Goal: Information Seeking & Learning: Learn about a topic

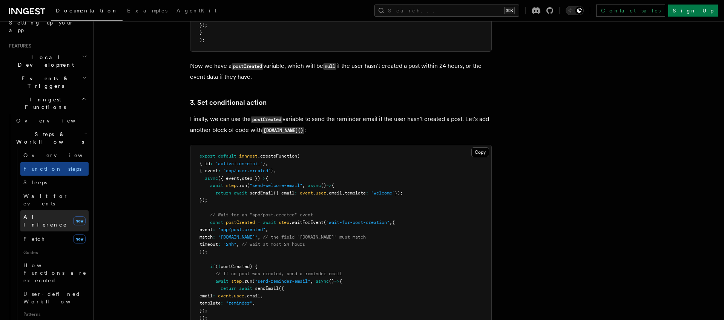
scroll to position [927, 0]
click at [61, 210] on link "AI Inference new" at bounding box center [54, 220] width 68 height 21
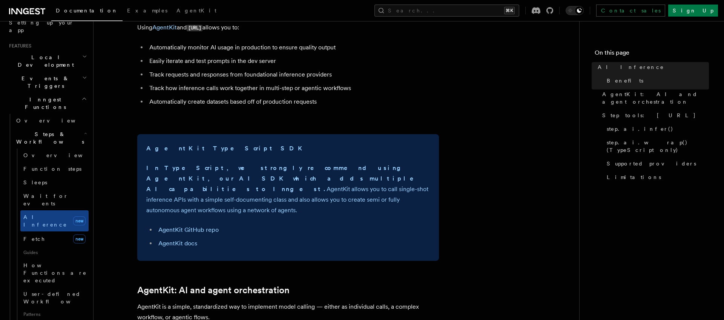
scroll to position [184, 0]
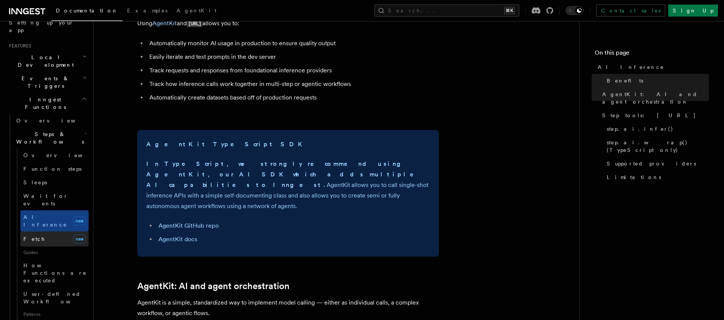
click at [59, 231] on link "Fetch new" at bounding box center [54, 238] width 68 height 15
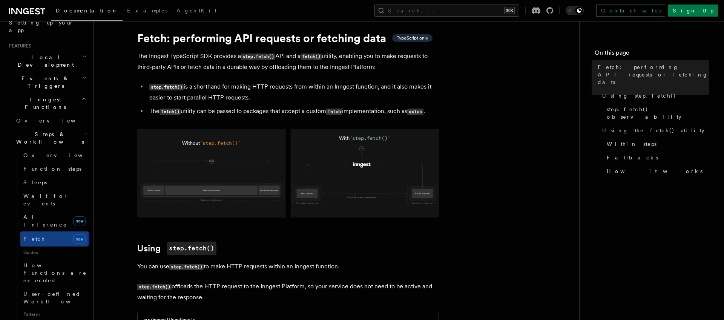
scroll to position [18, 0]
click at [52, 262] on span "How Functions are executed" at bounding box center [55, 273] width 65 height 23
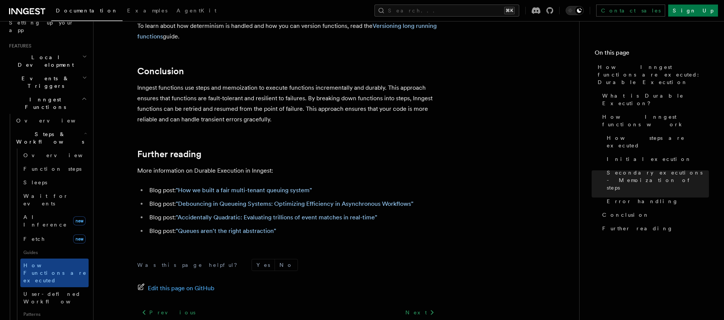
scroll to position [1451, 0]
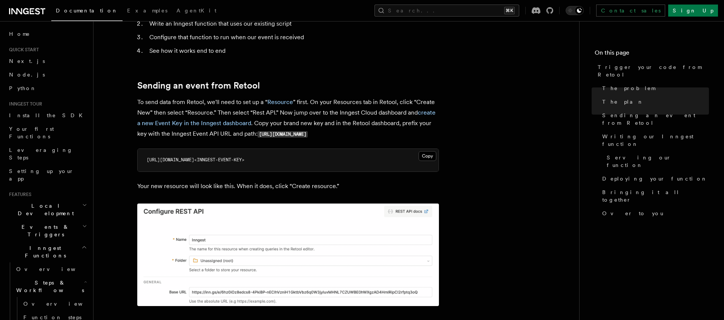
scroll to position [328, 0]
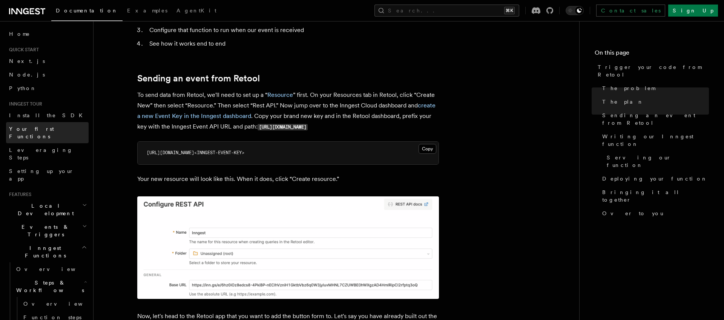
click at [36, 129] on span "Your first Functions" at bounding box center [31, 133] width 45 height 14
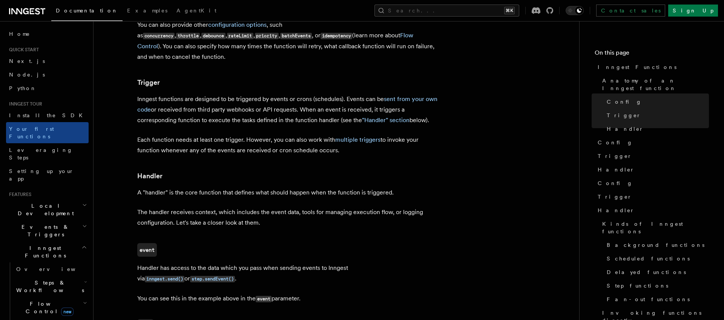
scroll to position [734, 0]
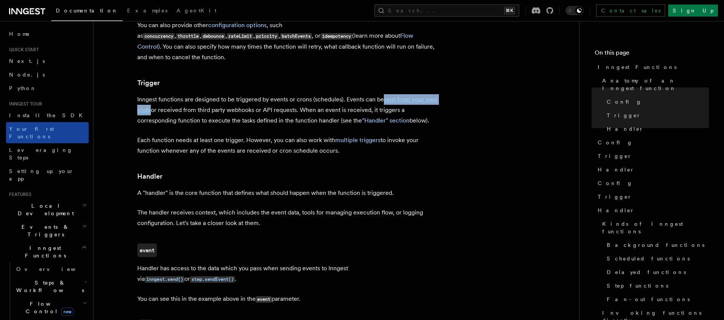
click at [39, 129] on span "Your first Functions" at bounding box center [31, 133] width 45 height 14
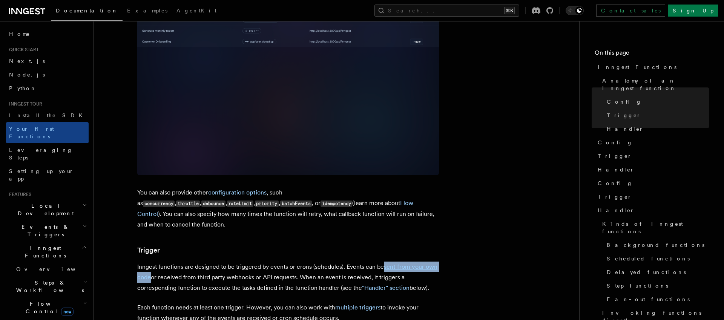
scroll to position [597, 0]
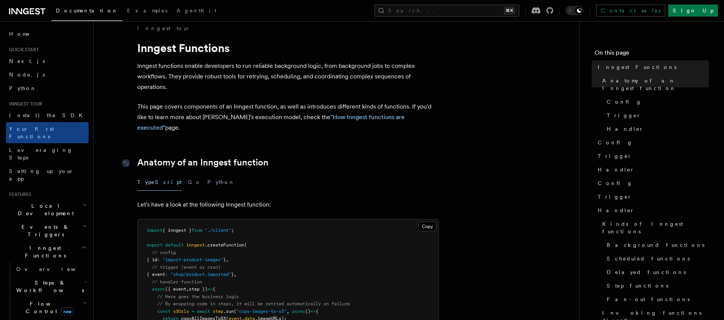
scroll to position [14, 0]
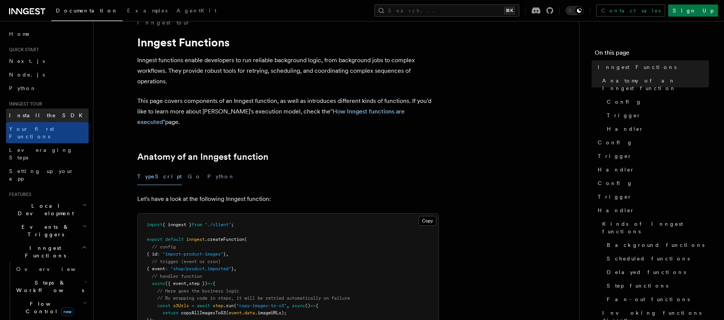
click at [35, 113] on span "Install the SDK" at bounding box center [48, 115] width 78 height 6
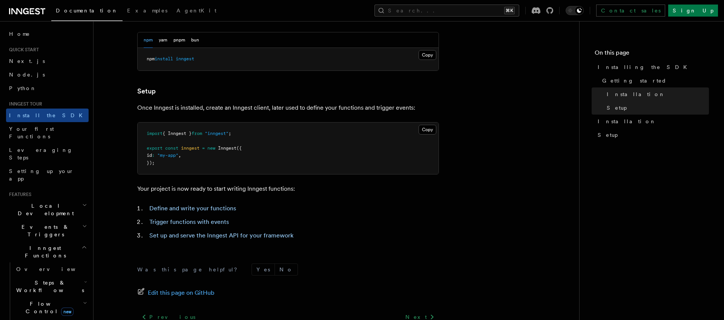
scroll to position [241, 0]
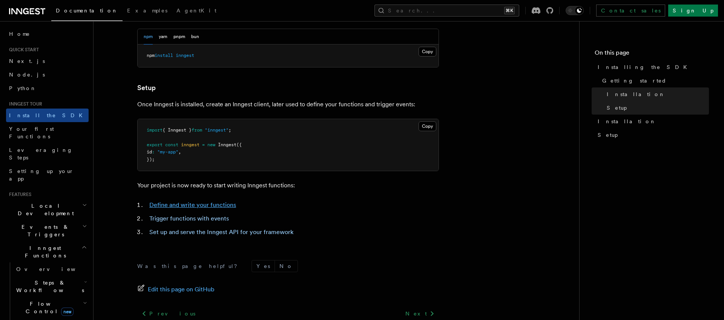
click at [210, 205] on link "Define and write your functions" at bounding box center [192, 204] width 87 height 7
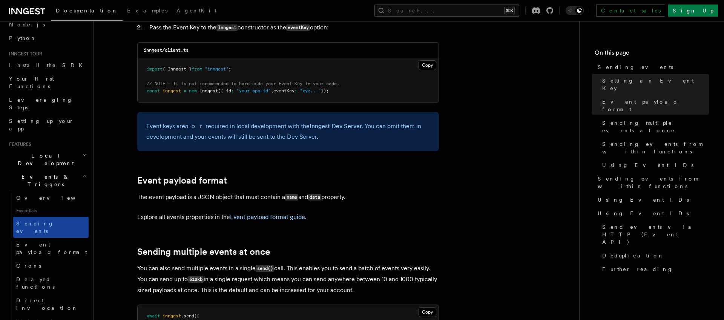
scroll to position [57, 0]
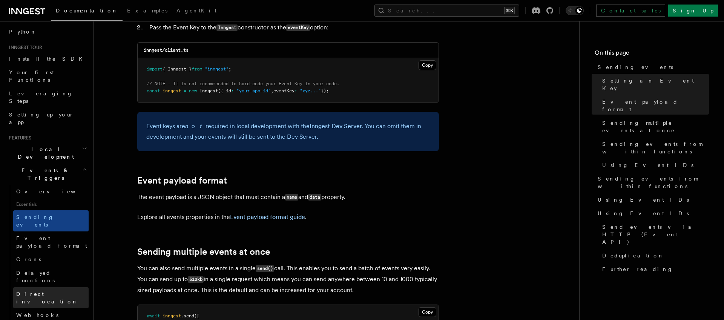
click at [59, 287] on link "Direct invocation" at bounding box center [50, 297] width 75 height 21
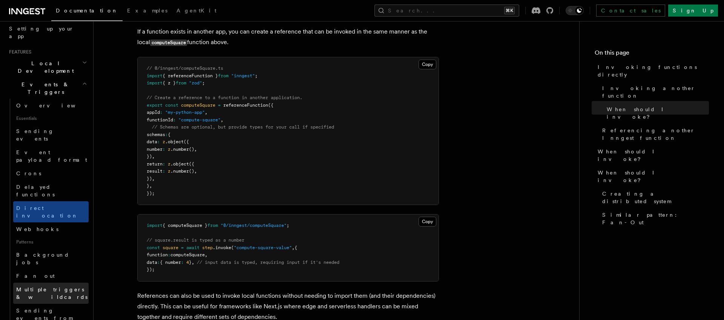
scroll to position [144, 0]
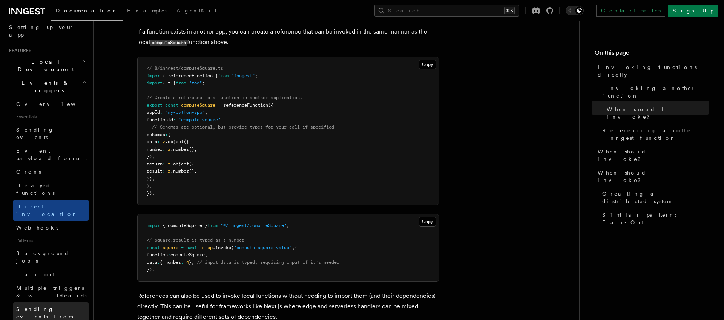
click at [55, 306] on span "Sending events from functions" at bounding box center [44, 316] width 56 height 21
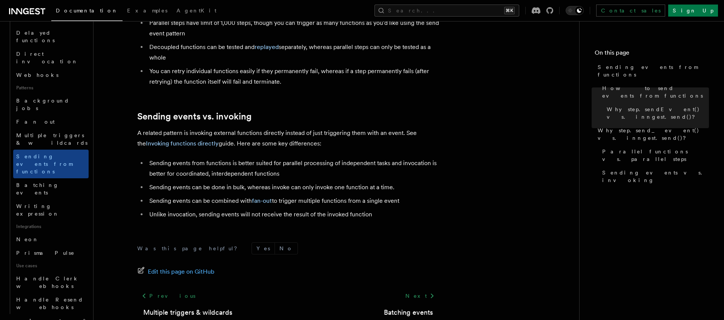
scroll to position [298, 0]
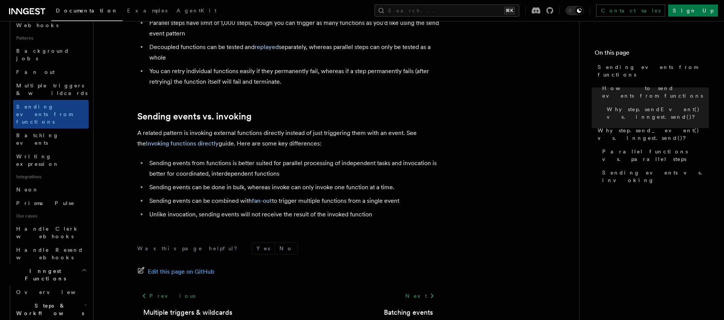
scroll to position [346, 0]
click at [86, 302] on icon "button" at bounding box center [85, 305] width 3 height 6
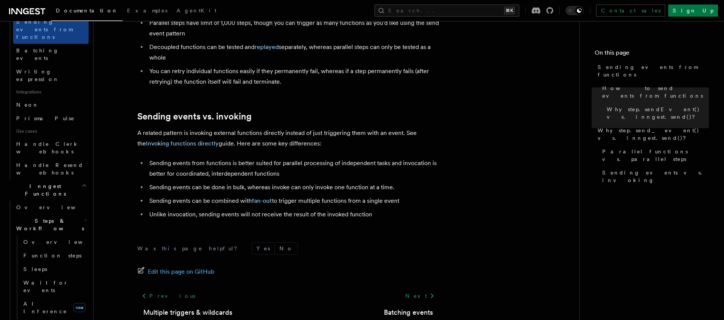
scroll to position [436, 0]
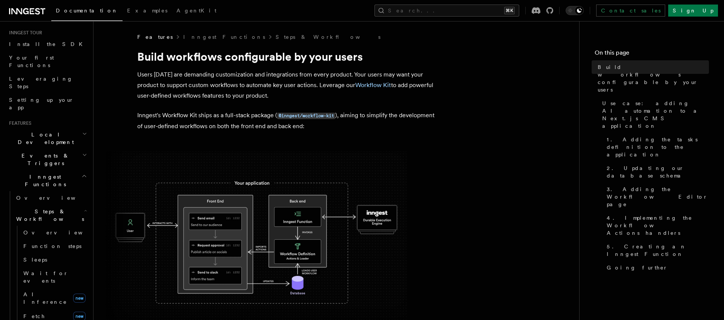
scroll to position [69, 0]
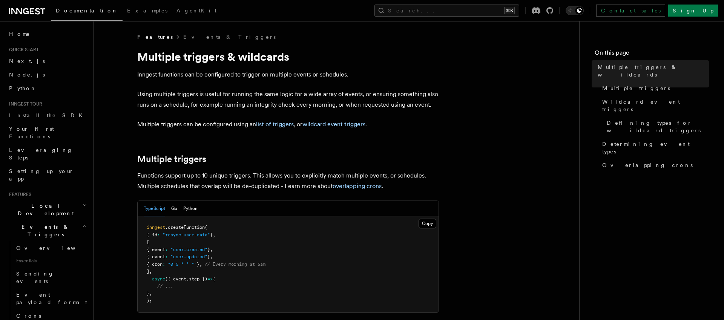
click at [52, 255] on span "Essentials" at bounding box center [50, 261] width 75 height 12
click at [47, 241] on link "Overview" at bounding box center [50, 248] width 75 height 14
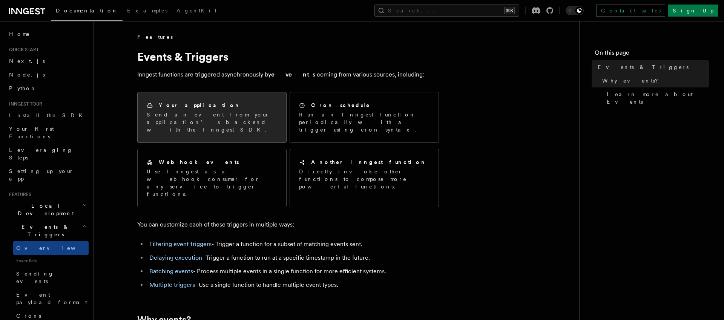
click at [223, 119] on p "Send an event from your application’s backend with the Inngest SDK." at bounding box center [212, 122] width 130 height 23
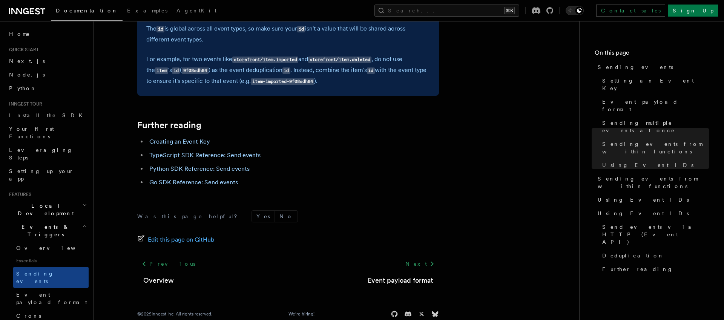
scroll to position [2159, 0]
click at [254, 155] on link "TypeScript SDK Reference: Send events" at bounding box center [204, 154] width 111 height 7
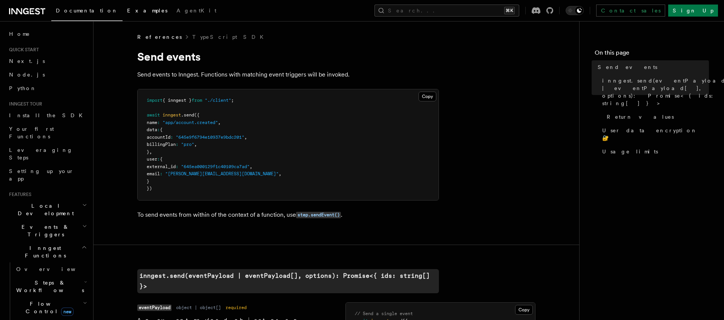
scroll to position [2159, 0]
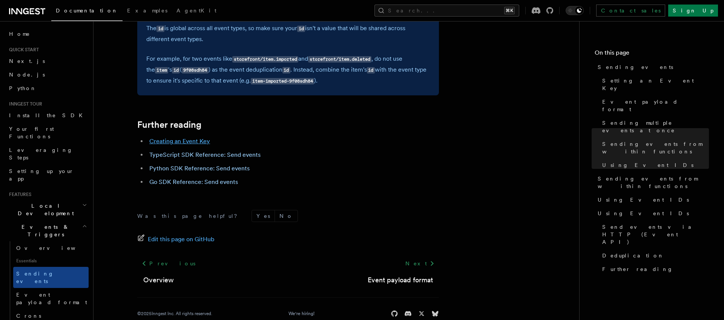
click at [175, 139] on link "Creating an Event Key" at bounding box center [179, 141] width 61 height 7
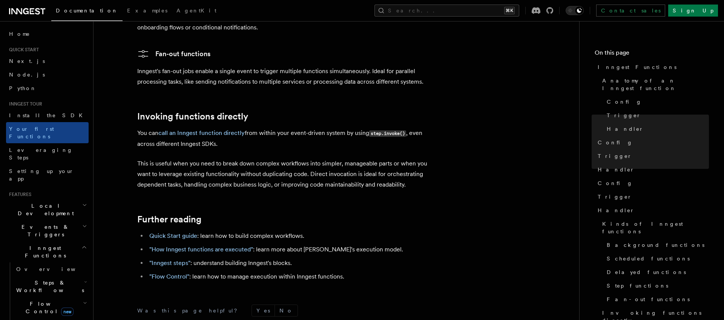
scroll to position [1449, 0]
click at [215, 129] on link "call an Inngest function directly" at bounding box center [201, 132] width 86 height 7
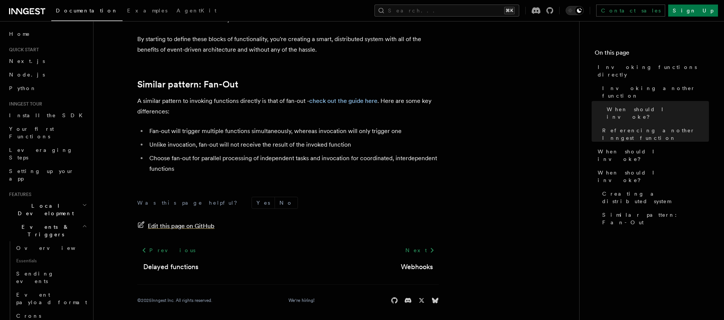
scroll to position [1074, 0]
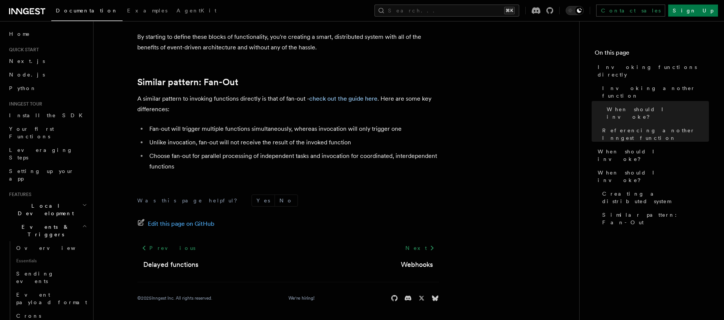
click at [84, 223] on icon "button" at bounding box center [84, 226] width 5 height 6
click at [84, 202] on icon "button" at bounding box center [84, 205] width 5 height 6
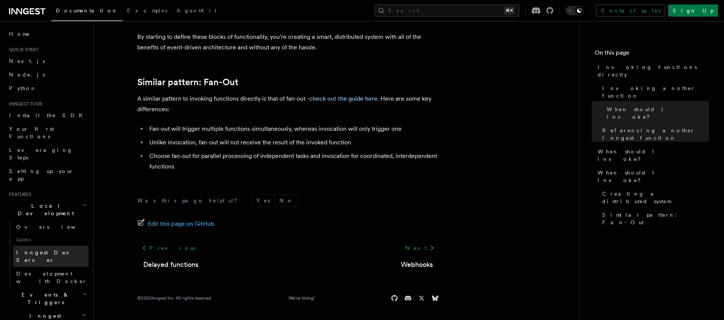
click at [47, 249] on span "Inngest Dev Server" at bounding box center [48, 256] width 64 height 14
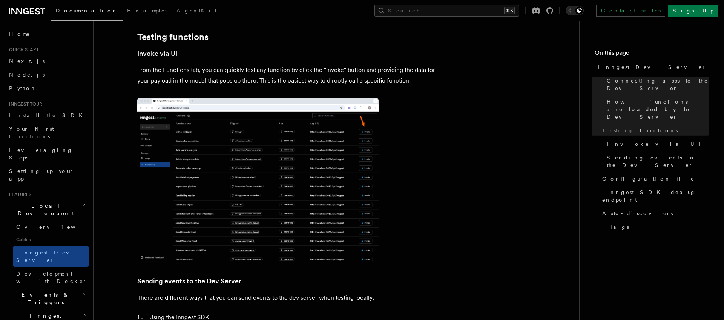
scroll to position [861, 0]
